Goal: Task Accomplishment & Management: Use online tool/utility

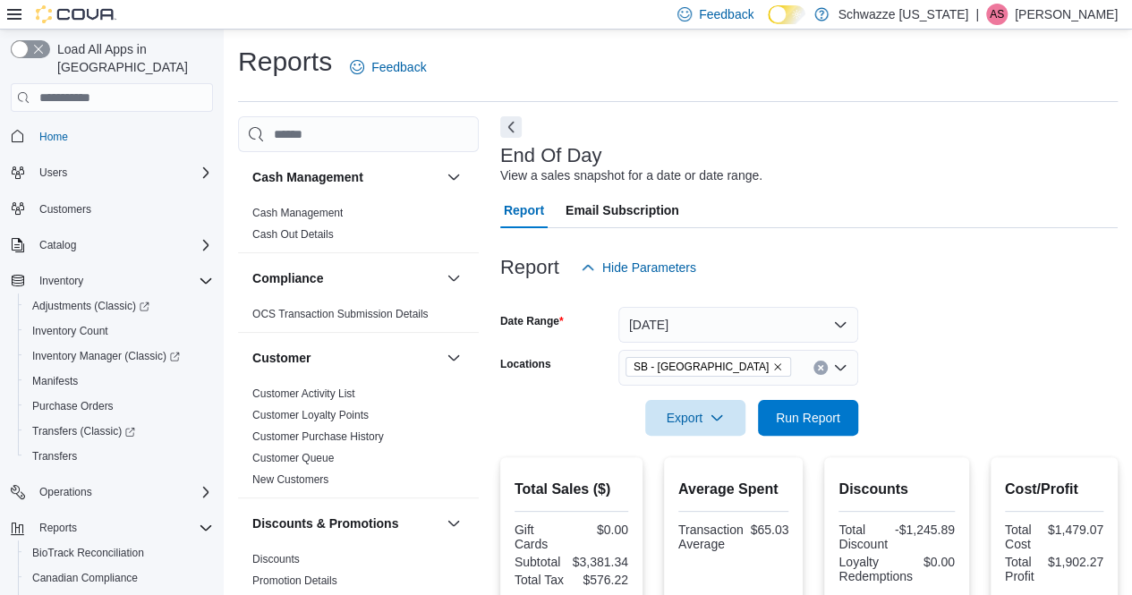
scroll to position [128, 0]
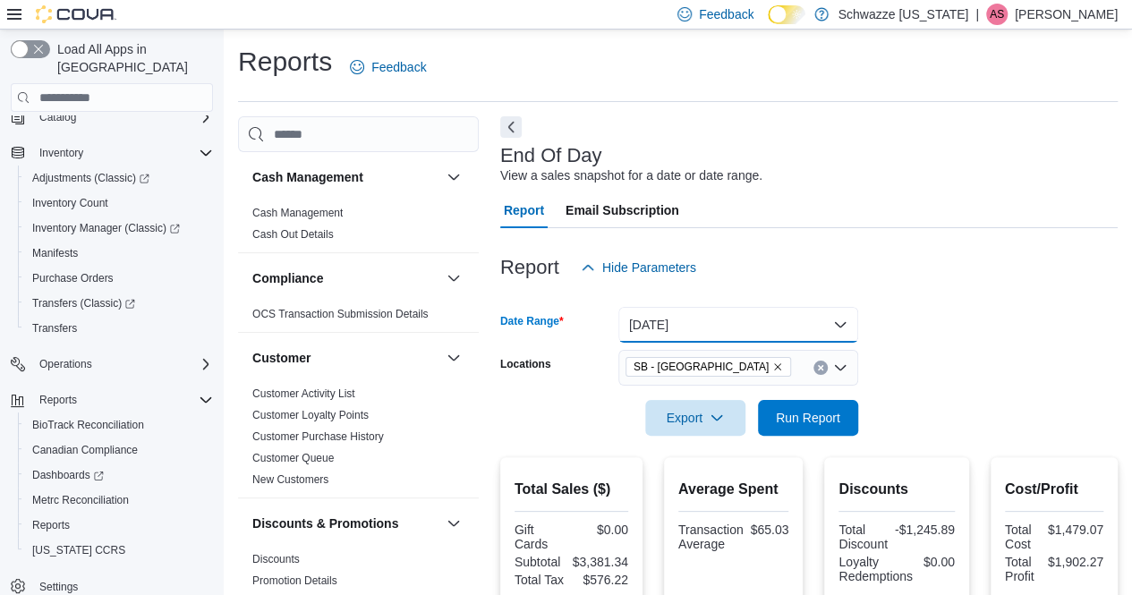
click at [731, 325] on button "[DATE]" at bounding box center [738, 325] width 240 height 36
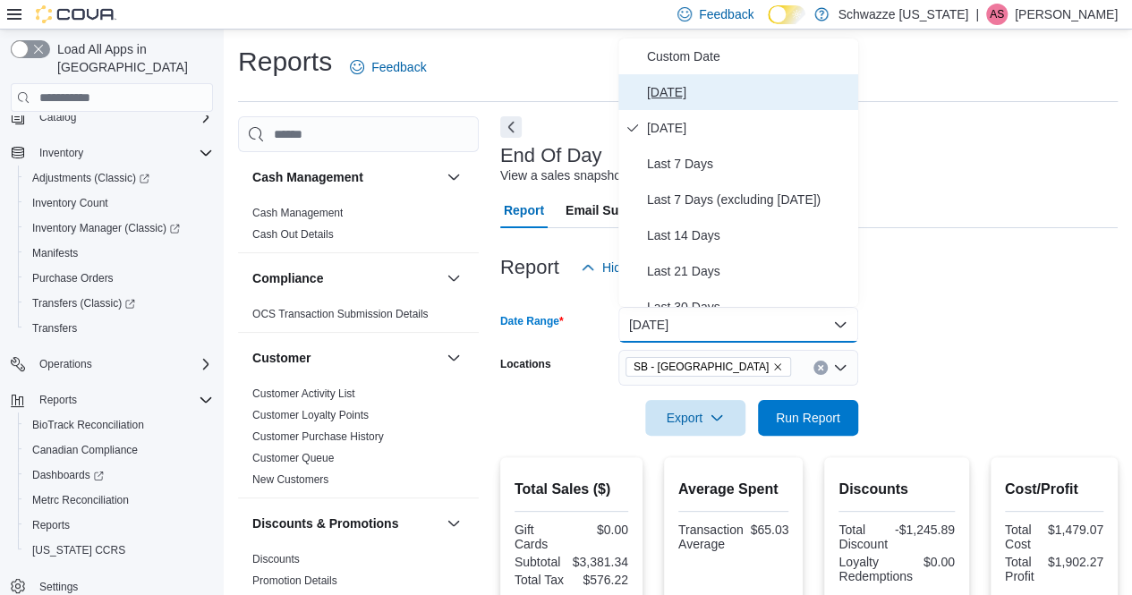
click at [703, 98] on span "[DATE]" at bounding box center [749, 91] width 204 height 21
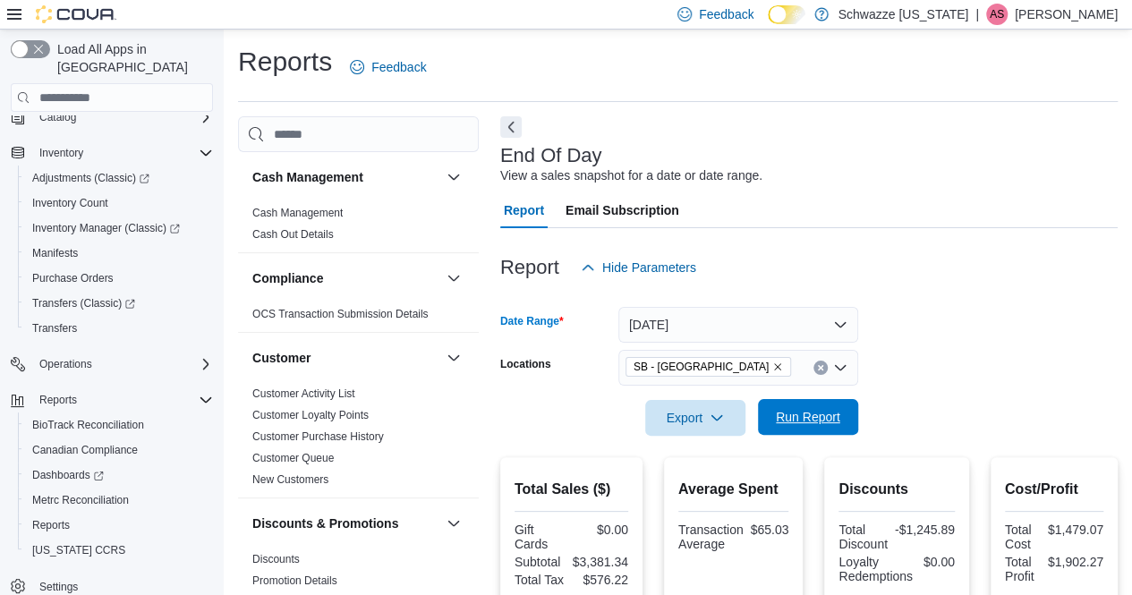
click at [821, 406] on span "Run Report" at bounding box center [808, 417] width 79 height 36
click at [106, 271] on span "Purchase Orders" at bounding box center [72, 278] width 81 height 14
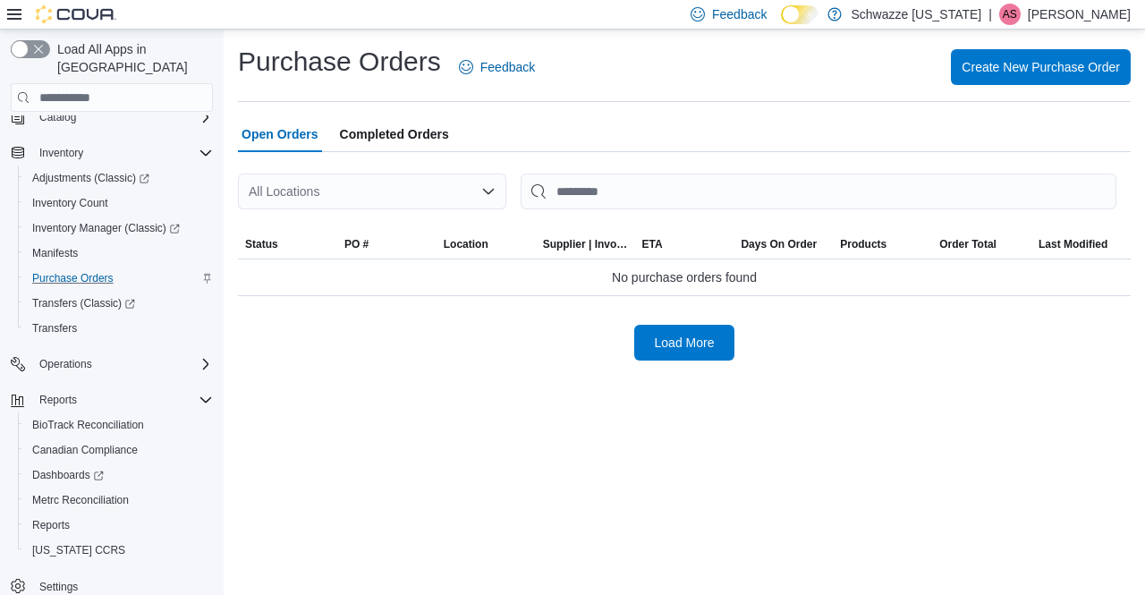
click at [404, 181] on div "All Locations" at bounding box center [372, 192] width 268 height 36
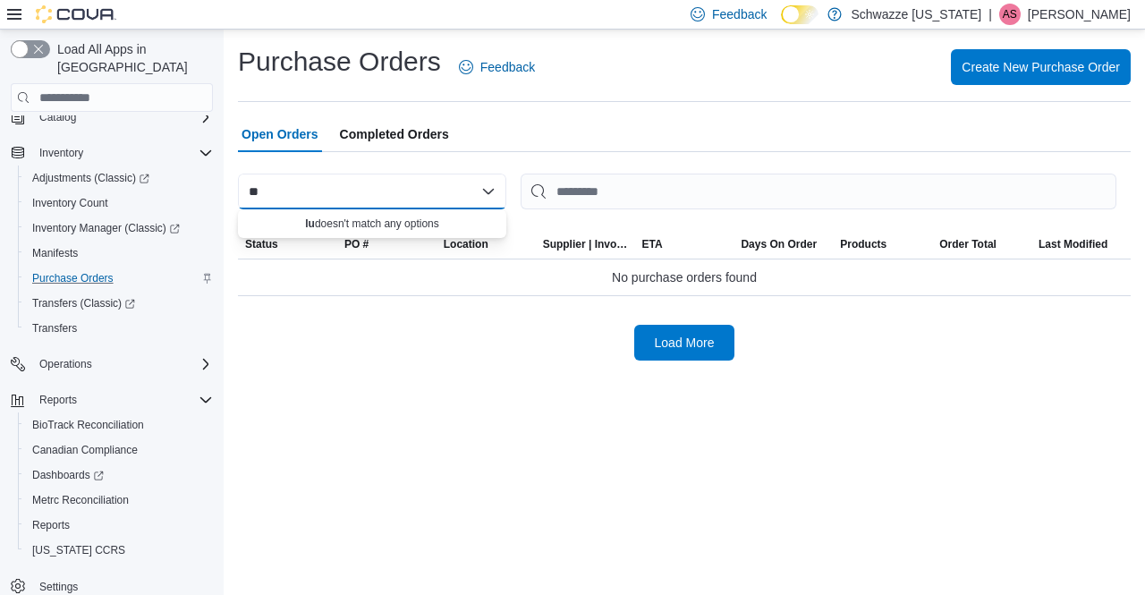
type input "*"
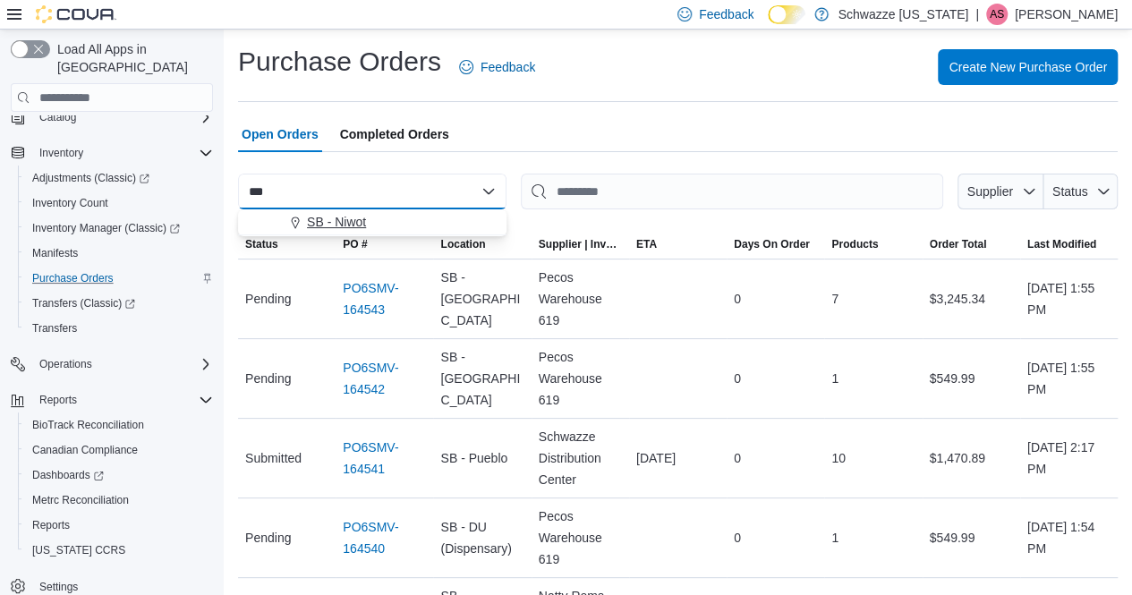
type input "***"
click at [349, 222] on span "SB - Niwot" at bounding box center [336, 222] width 59 height 18
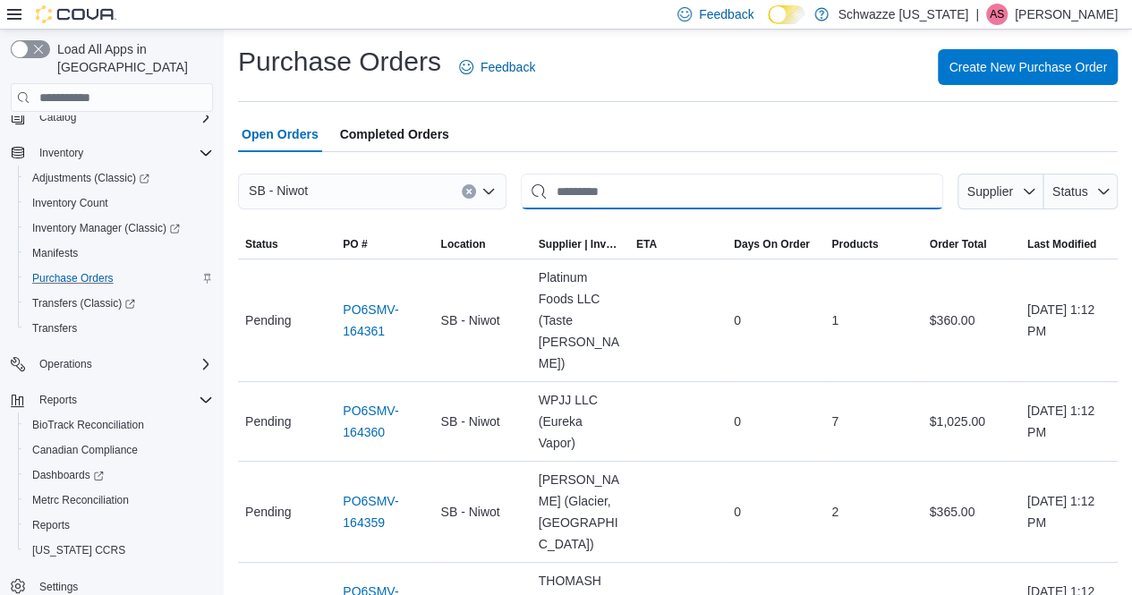
click at [714, 188] on input "This is a search bar. After typing your query, hit enter to filter the results …" at bounding box center [732, 192] width 422 height 36
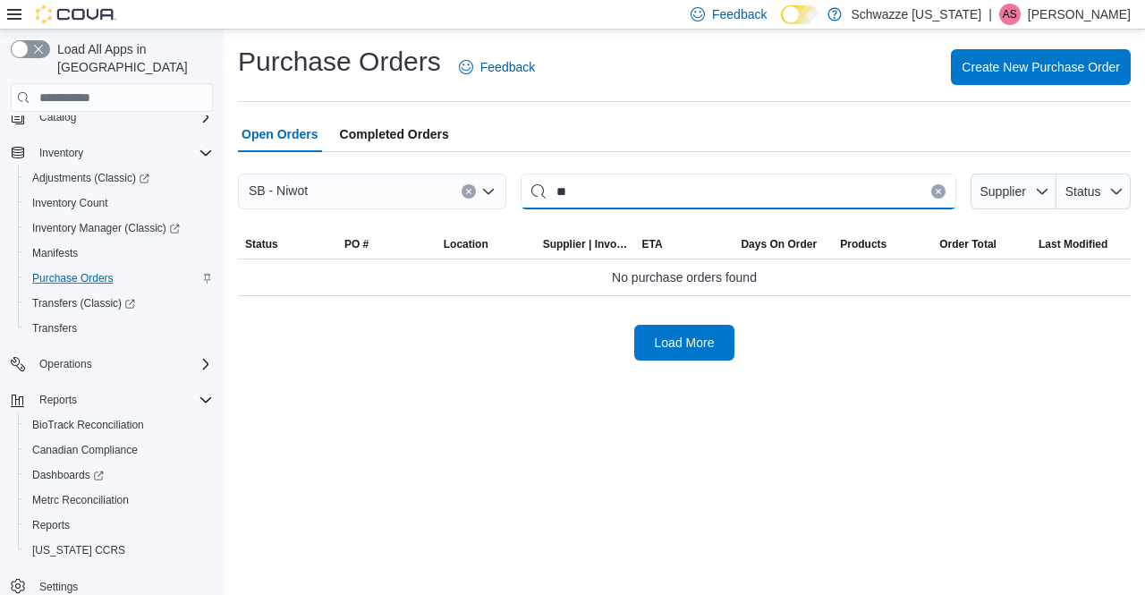
type input "*"
type input "********"
click at [945, 190] on button "Clear input" at bounding box center [938, 191] width 14 height 14
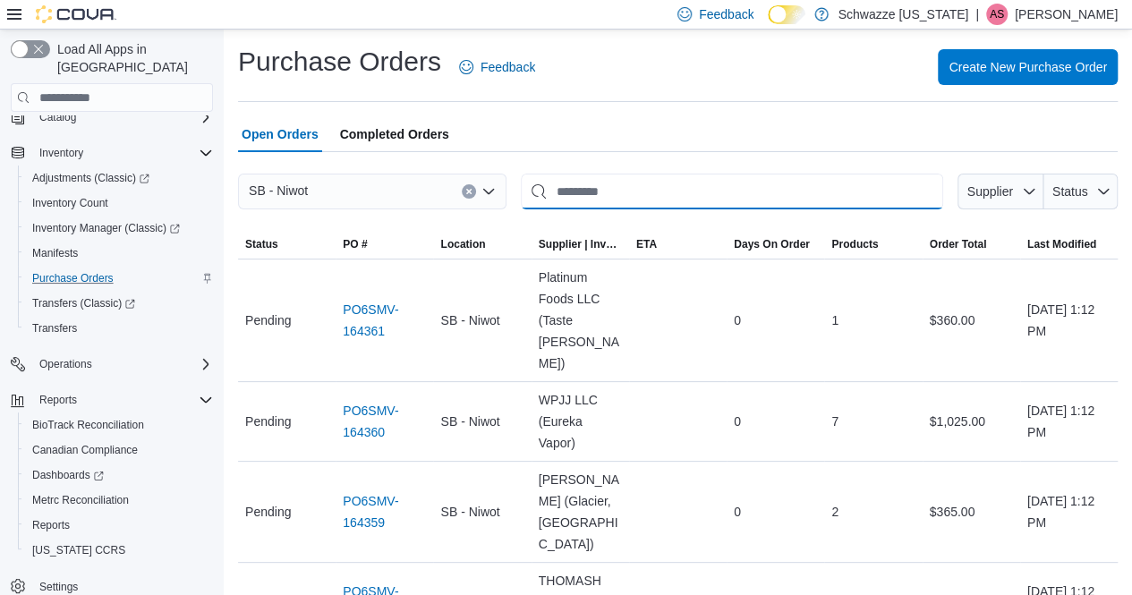
click at [762, 200] on input "This is a search bar. After typing your query, hit enter to filter the results …" at bounding box center [732, 192] width 422 height 36
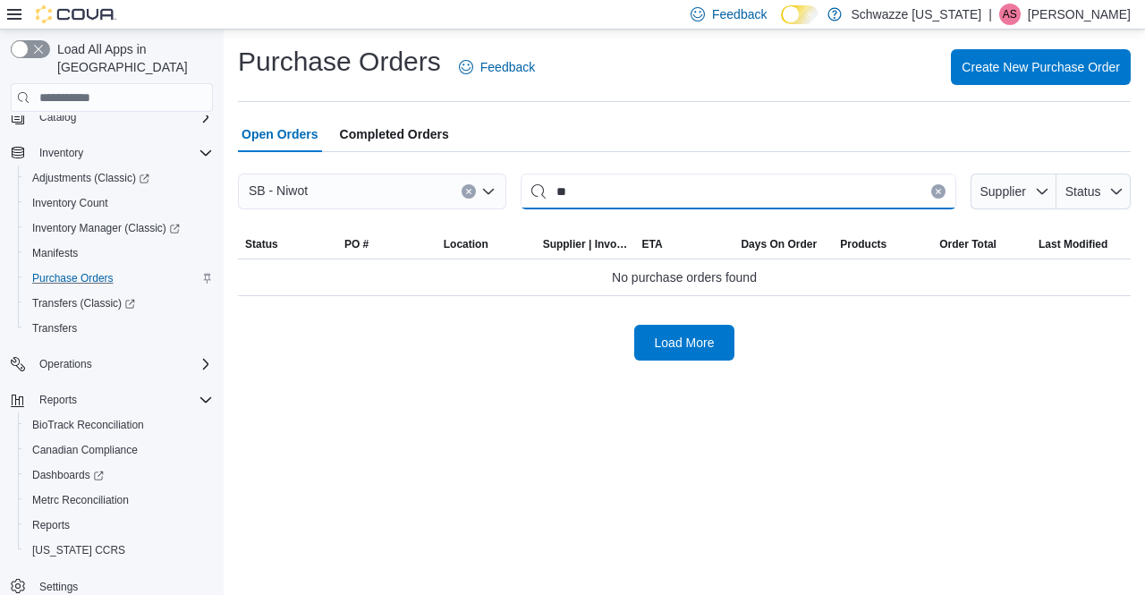
type input "*"
click at [468, 191] on icon "Clear input" at bounding box center [468, 192] width 4 height 4
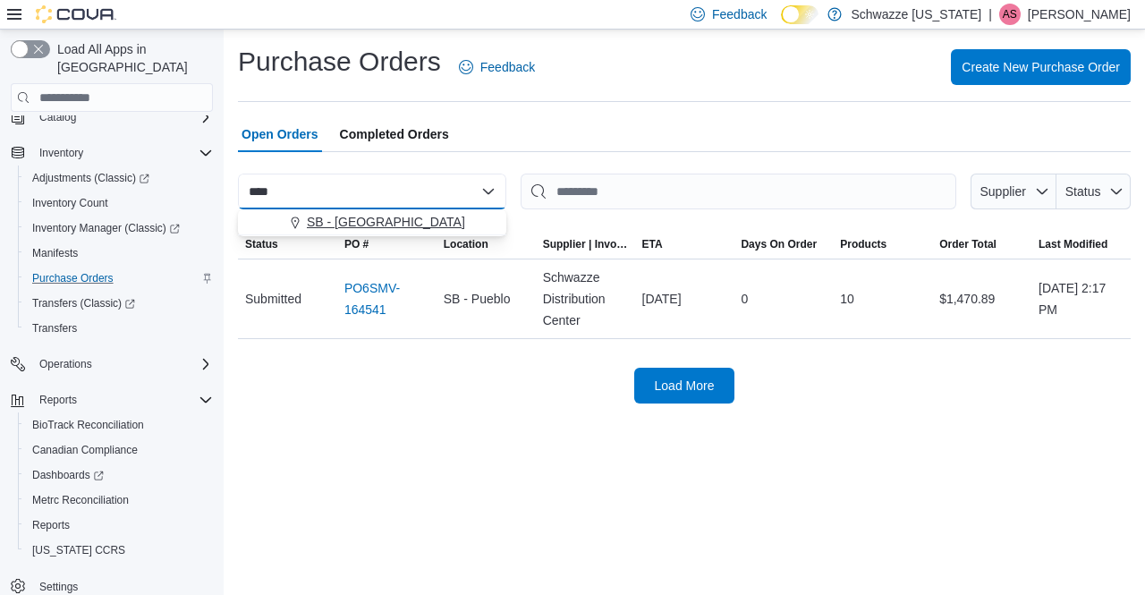
type input "****"
click at [318, 223] on span "SB - [GEOGRAPHIC_DATA]" at bounding box center [386, 222] width 158 height 18
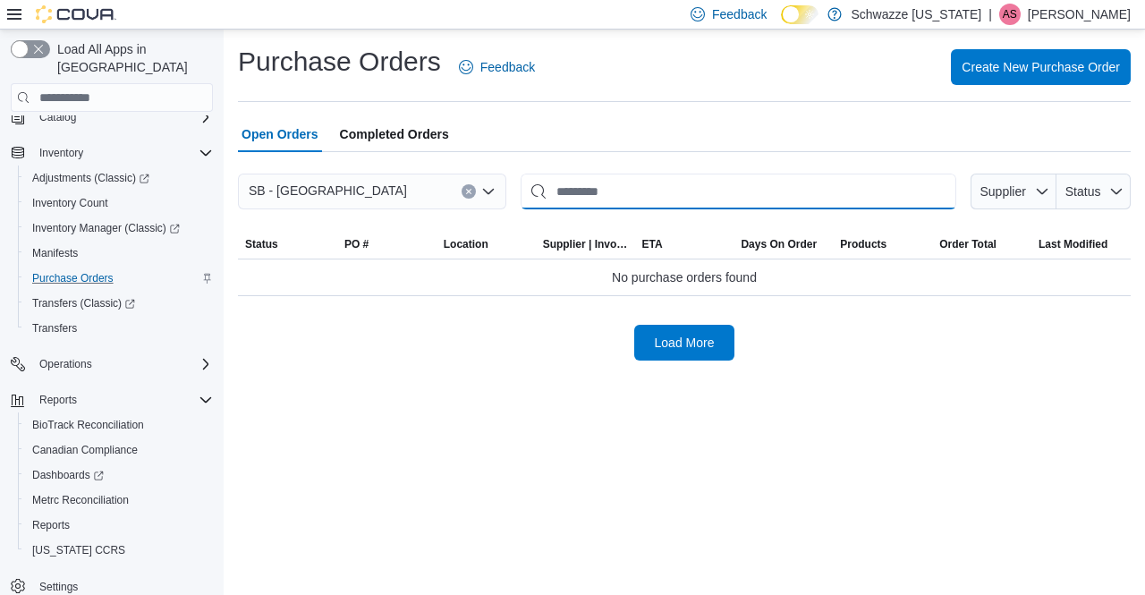
click at [671, 189] on input "This is a search bar. After typing your query, hit enter to filter the results …" at bounding box center [739, 192] width 436 height 36
type input "*"
